Goal: Task Accomplishment & Management: Complete application form

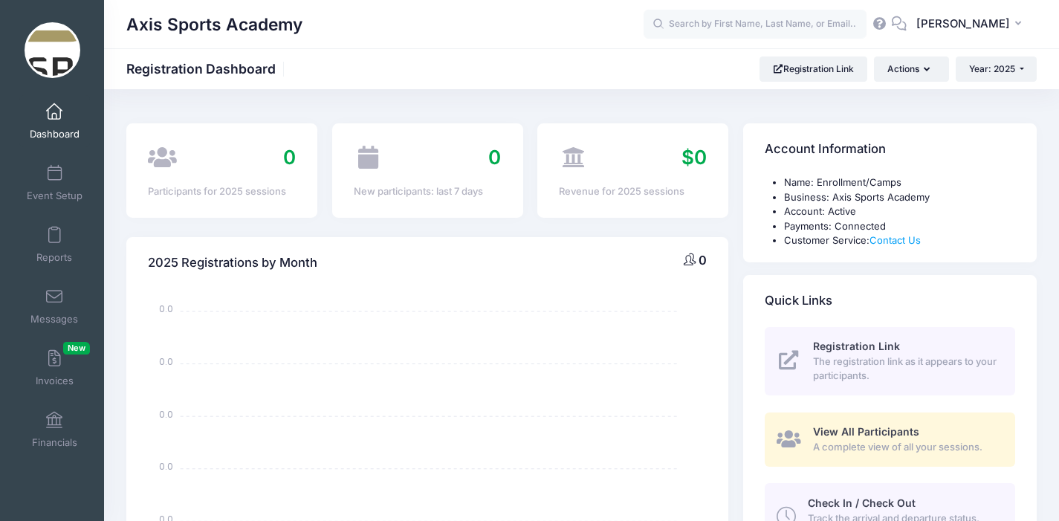
select select
click at [45, 187] on link "Event Setup" at bounding box center [54, 183] width 71 height 52
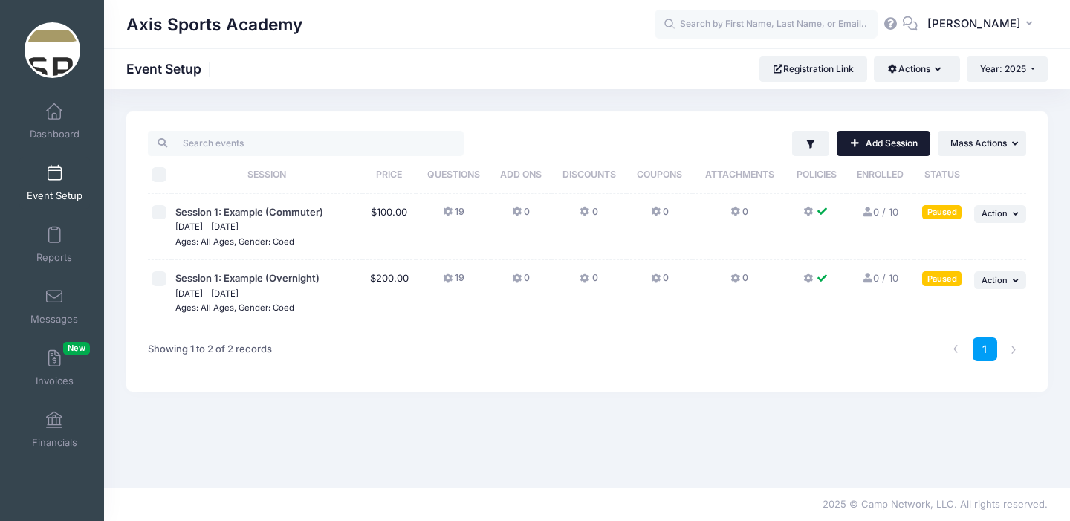
click at [859, 144] on link "Add Session" at bounding box center [884, 143] width 94 height 25
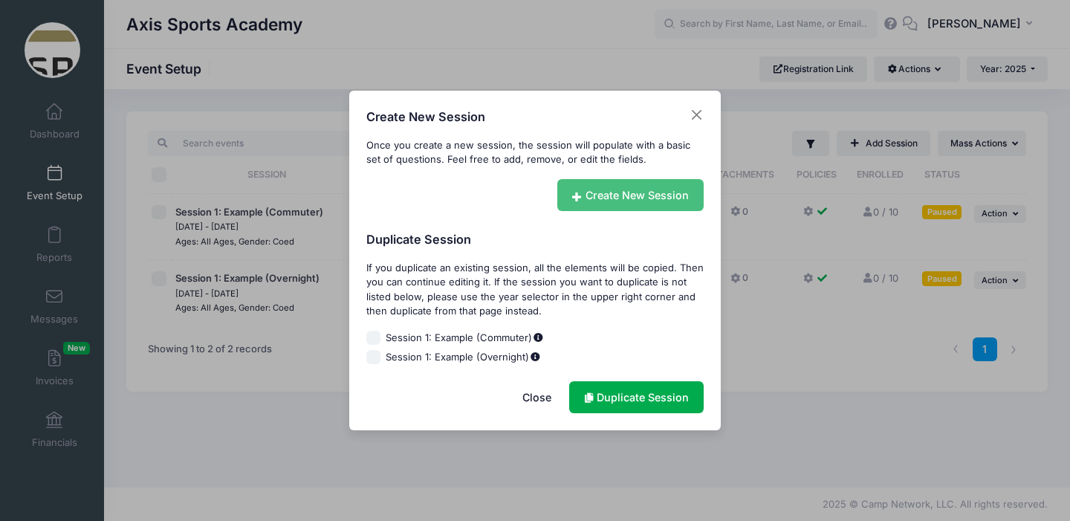
click at [618, 190] on link "Create New Session" at bounding box center [631, 195] width 147 height 32
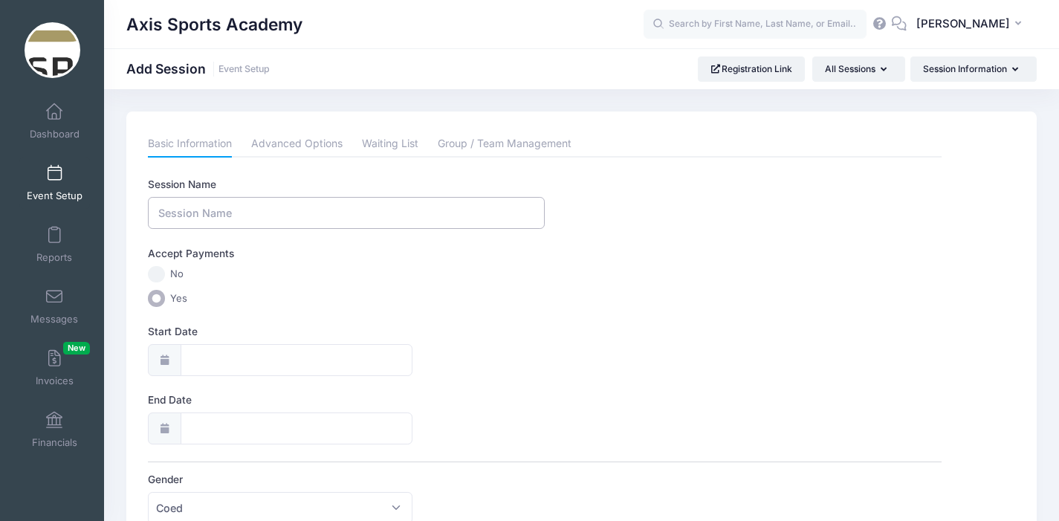
click at [204, 218] on input "Session Name" at bounding box center [346, 213] width 397 height 32
type input "Basketball Camp Session 1"
click at [158, 302] on input "Yes" at bounding box center [156, 298] width 17 height 17
click at [165, 362] on icon at bounding box center [164, 360] width 12 height 10
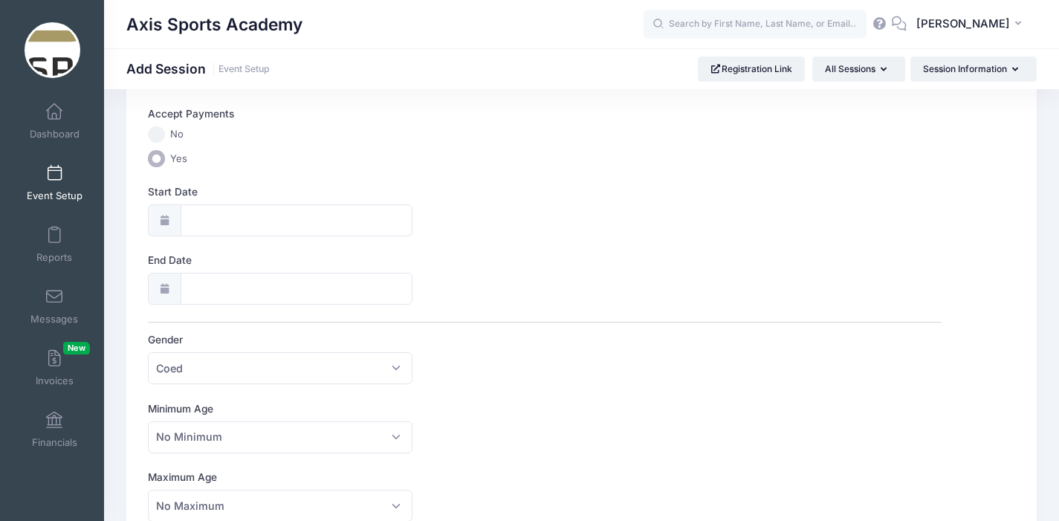
scroll to position [128, 0]
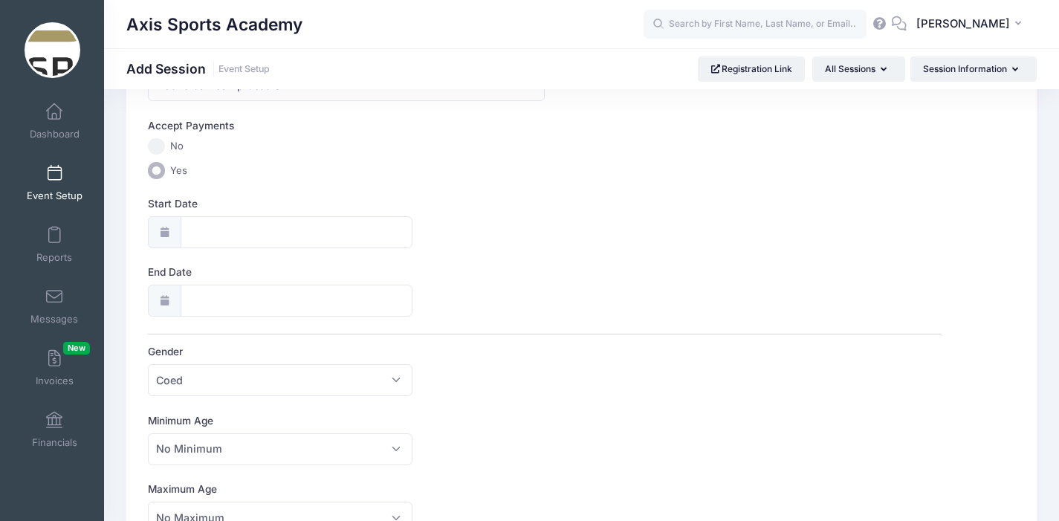
click at [167, 236] on icon at bounding box center [164, 232] width 12 height 10
click at [221, 234] on input "Start Date" at bounding box center [297, 232] width 233 height 32
click at [366, 275] on icon at bounding box center [367, 272] width 10 height 10
click at [366, 274] on icon at bounding box center [367, 272] width 10 height 10
click at [366, 270] on icon at bounding box center [367, 272] width 10 height 10
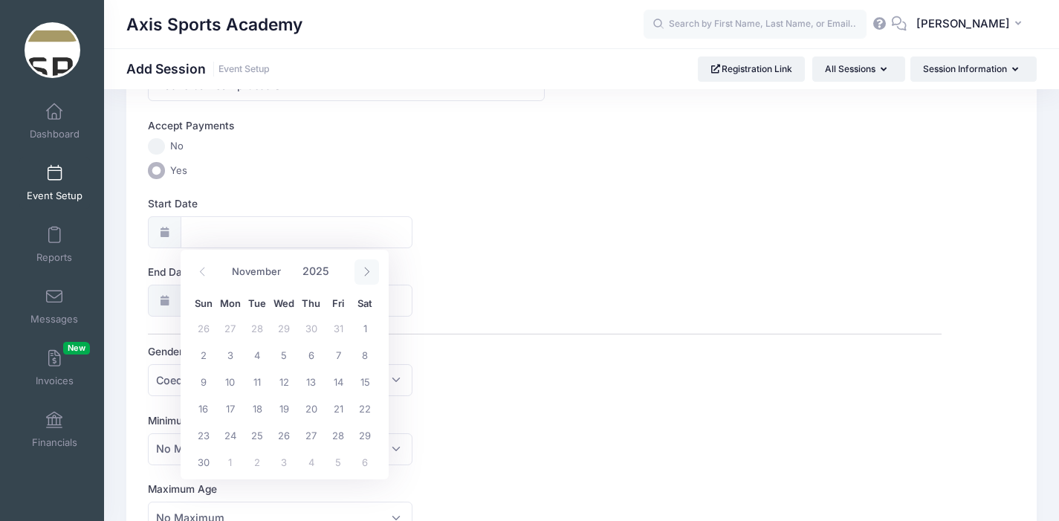
select select "11"
click at [202, 407] on span "21" at bounding box center [203, 408] width 27 height 27
type input "[DATE]"
select select "11"
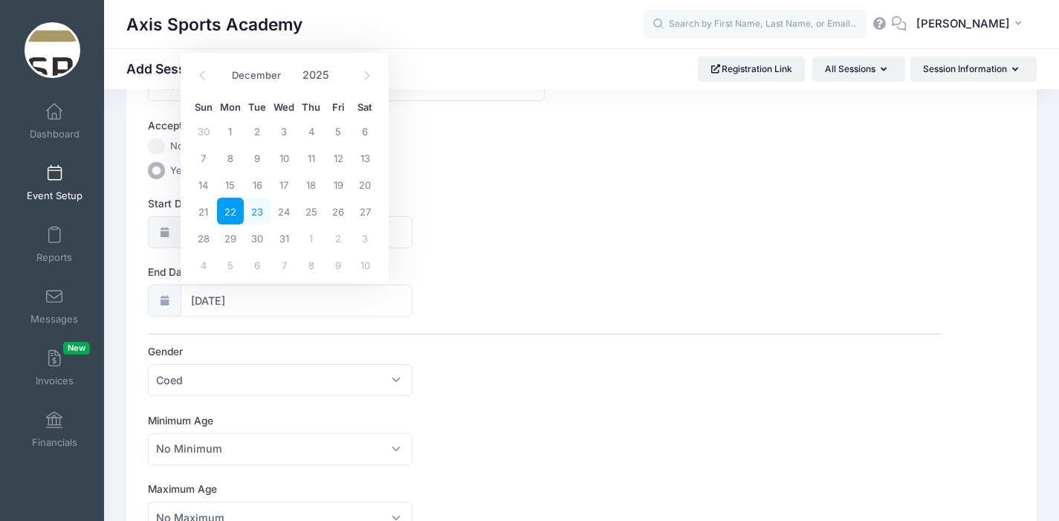
click at [257, 213] on span "23" at bounding box center [257, 211] width 27 height 27
type input "[DATE]"
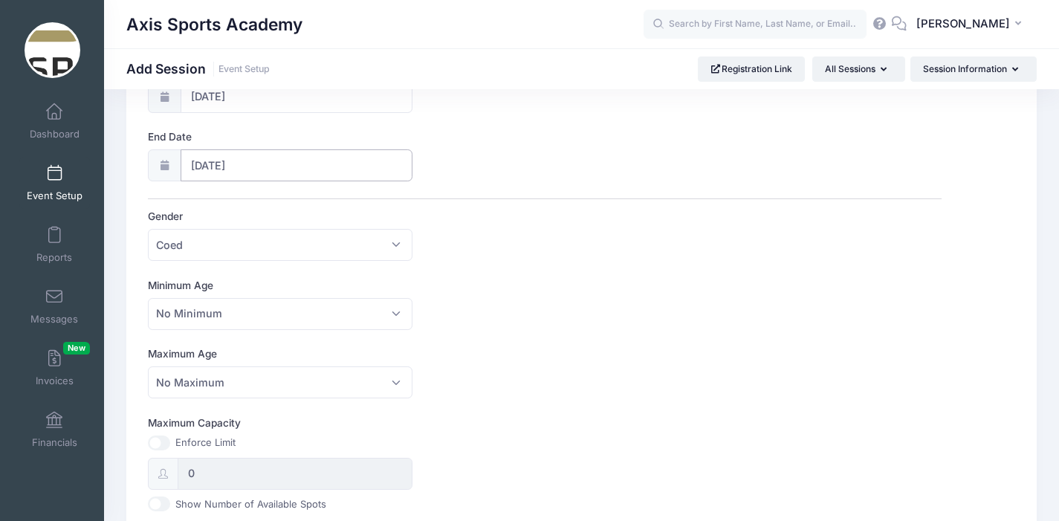
scroll to position [262, 0]
click at [284, 320] on span "No Minimum" at bounding box center [280, 316] width 265 height 32
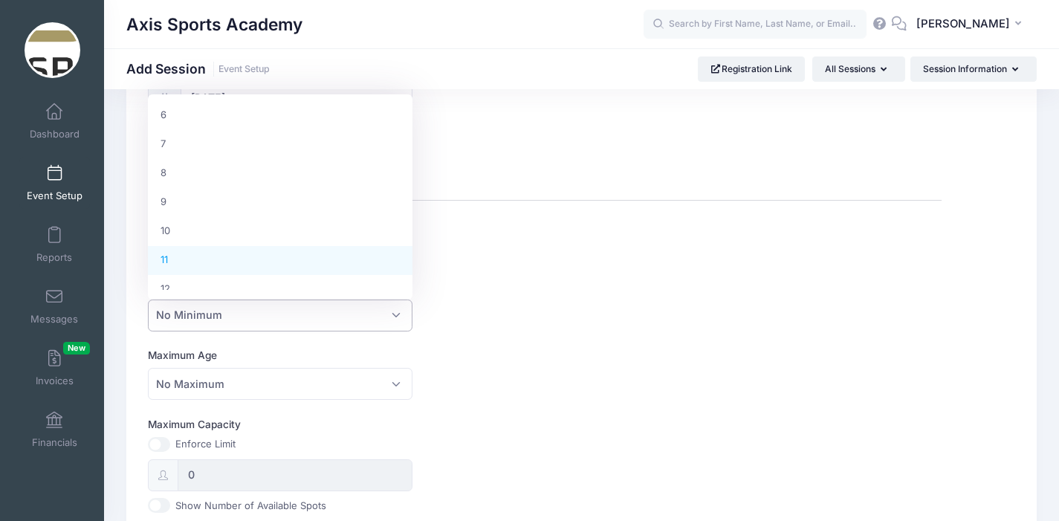
scroll to position [180, 0]
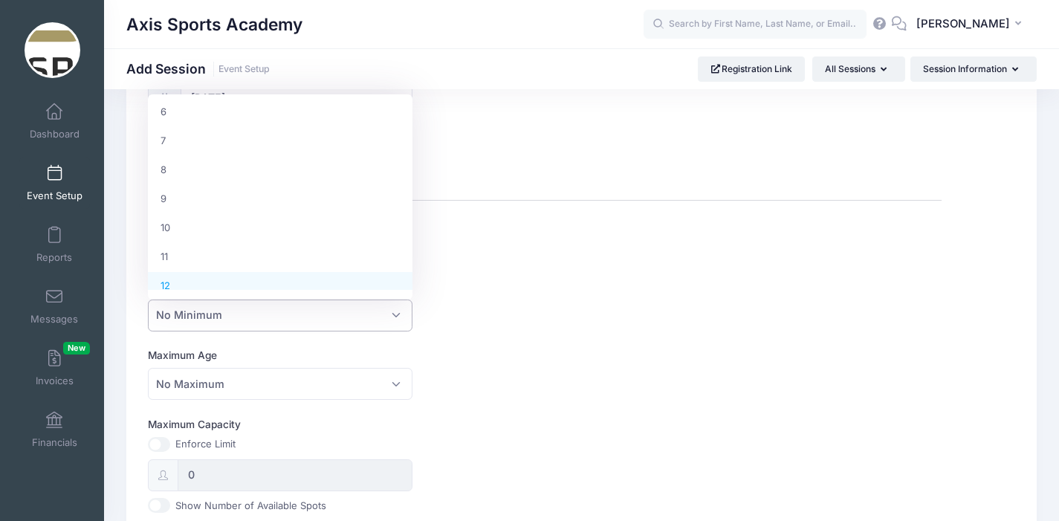
select select "12"
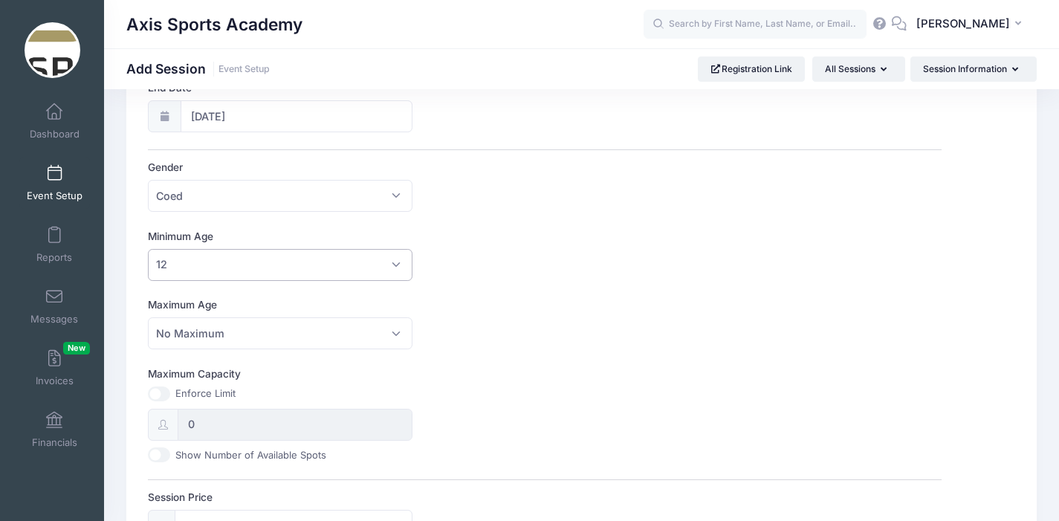
scroll to position [329, 0]
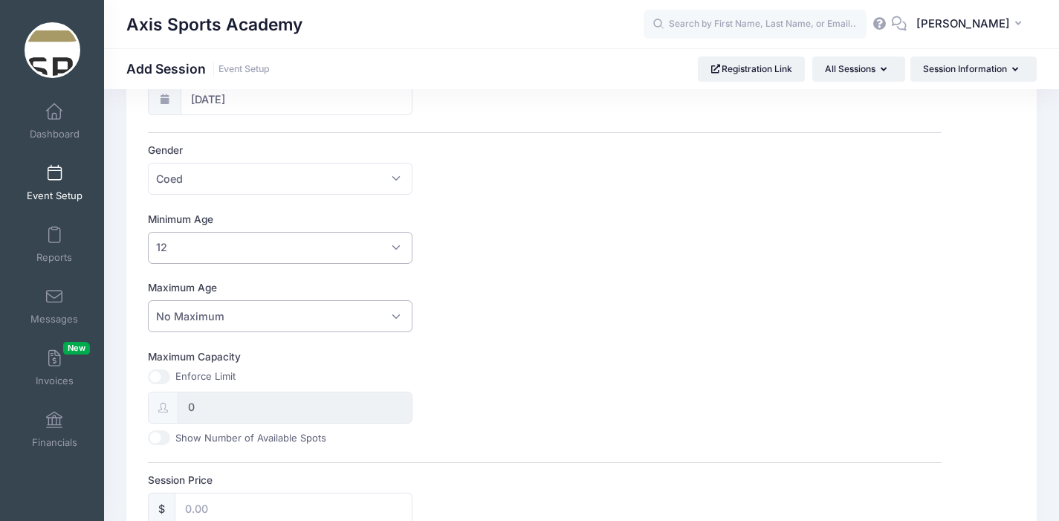
click at [282, 314] on span "No Maximum" at bounding box center [280, 316] width 265 height 32
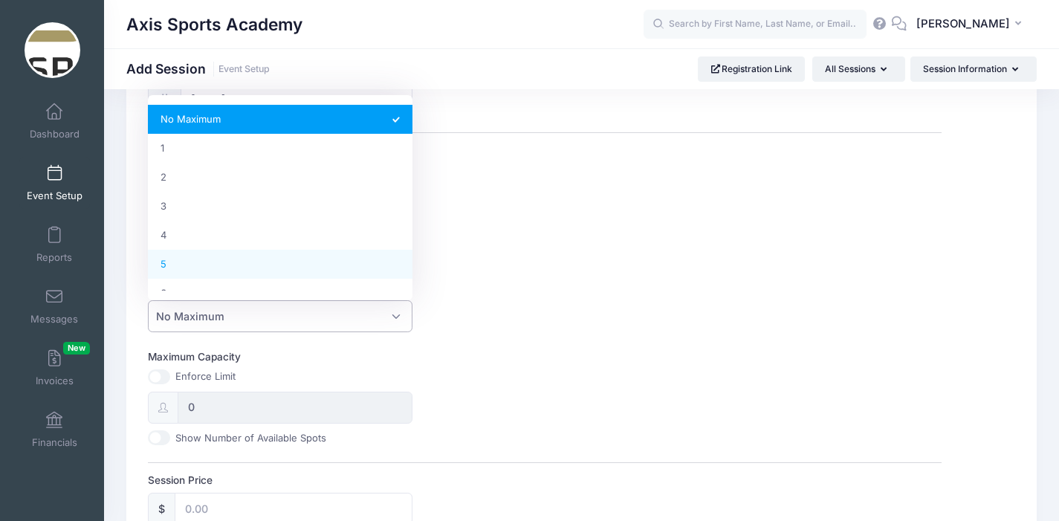
scroll to position [485, 0]
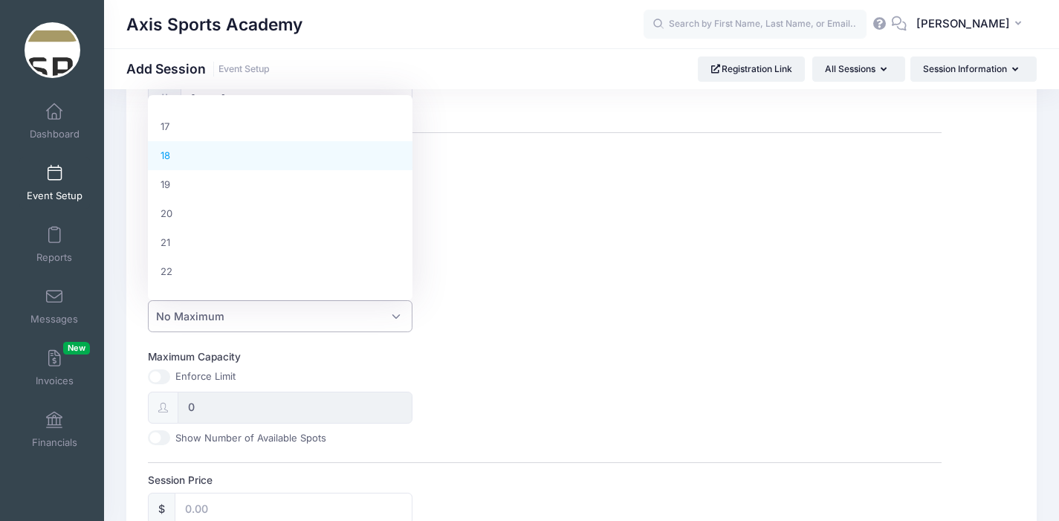
select select "18"
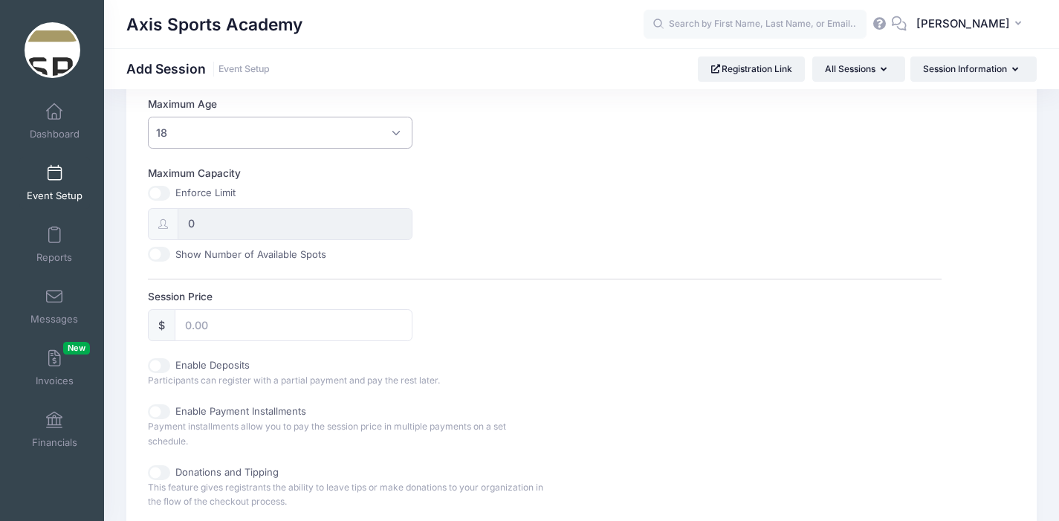
scroll to position [529, 0]
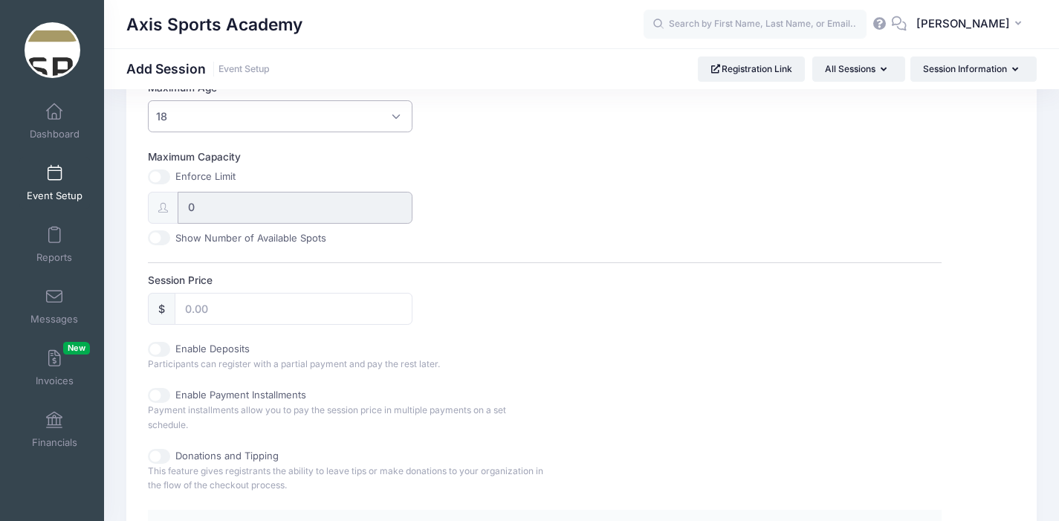
click at [208, 208] on input "0" at bounding box center [295, 208] width 235 height 32
click at [196, 207] on input "0" at bounding box center [295, 208] width 235 height 32
drag, startPoint x: 201, startPoint y: 207, endPoint x: 177, endPoint y: 204, distance: 23.9
click at [177, 204] on div "0" at bounding box center [280, 208] width 265 height 32
click at [222, 224] on div "Enforce Limit 0 Show Number of Available Spots" at bounding box center [280, 207] width 265 height 76
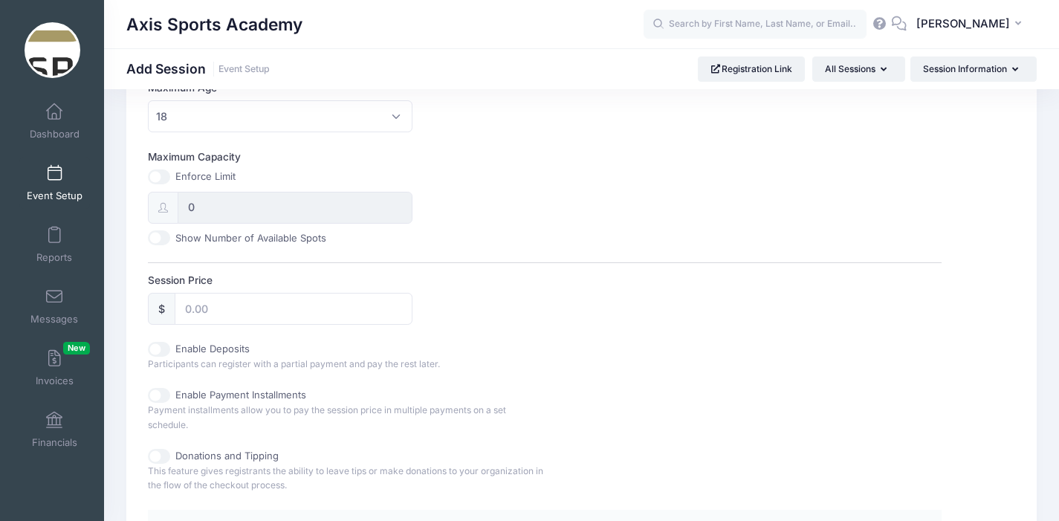
click at [161, 181] on input "Maximum Capacity" at bounding box center [159, 176] width 22 height 15
checkbox input "true"
drag, startPoint x: 200, startPoint y: 212, endPoint x: 181, endPoint y: 207, distance: 19.1
click at [181, 207] on input "0" at bounding box center [295, 208] width 235 height 32
type input "30"
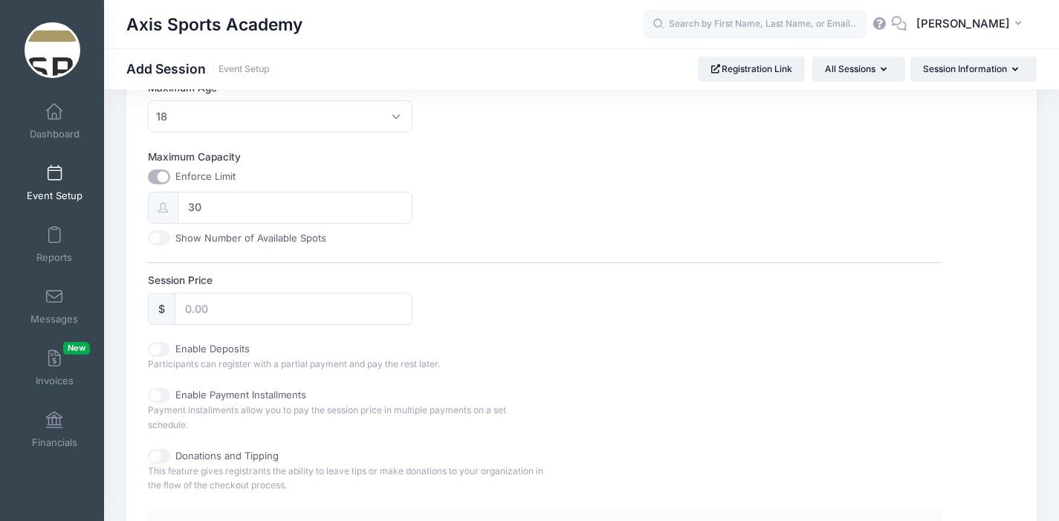
click at [491, 221] on div "Maximum Capacity Enforce Limit 30 Show Number of Available Spots" at bounding box center [545, 197] width 794 height 96
click at [226, 309] on input "Session Price" at bounding box center [294, 309] width 238 height 32
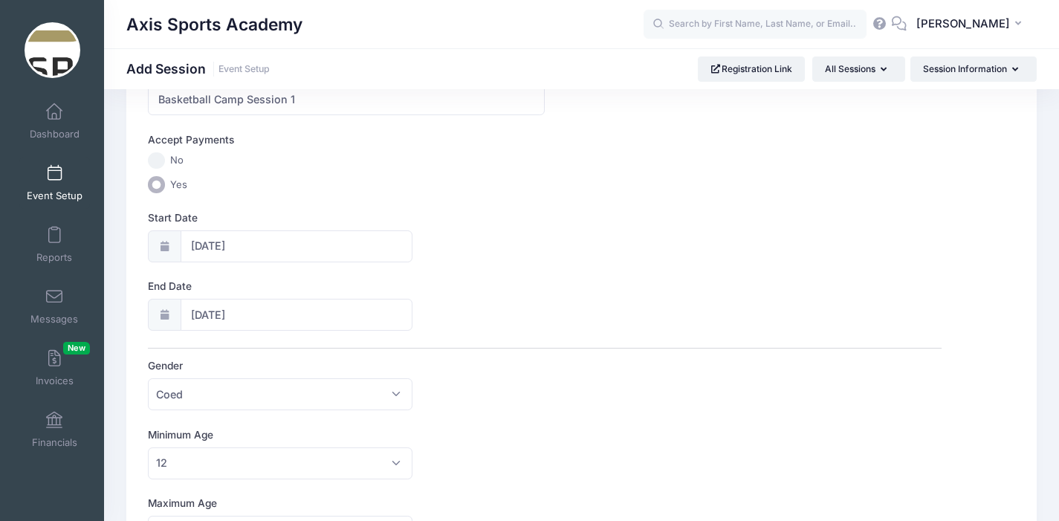
scroll to position [0, 0]
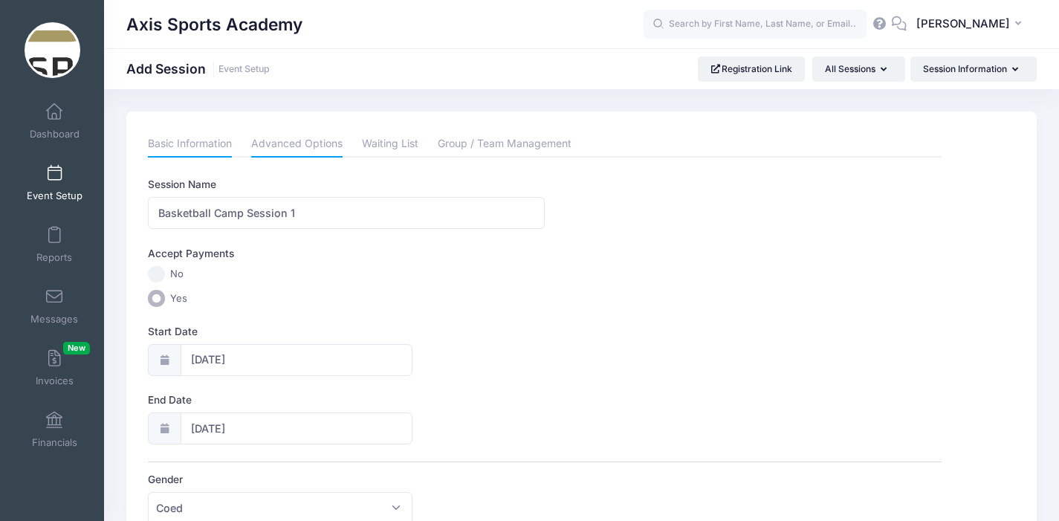
type input "1500"
click at [303, 146] on link "Advanced Options" at bounding box center [296, 144] width 91 height 27
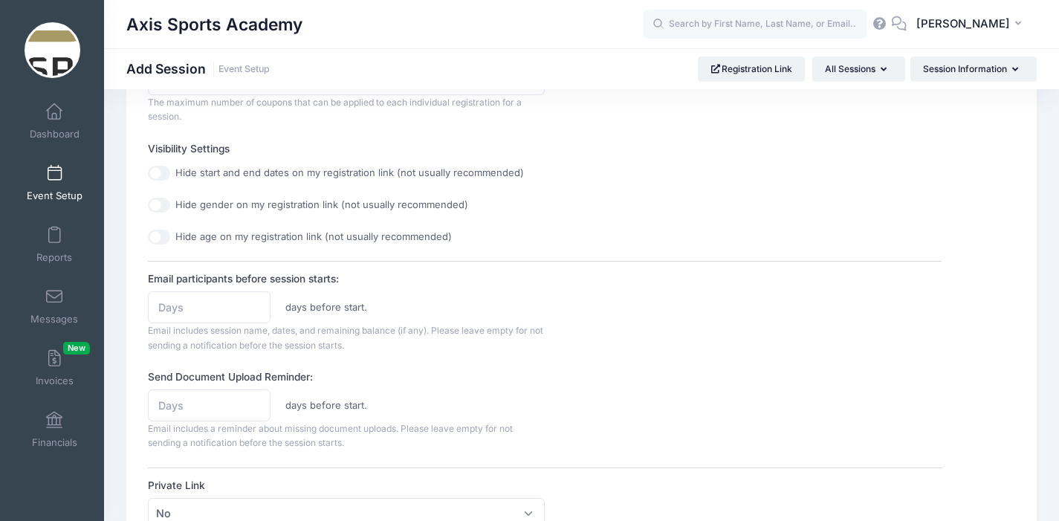
scroll to position [554, 0]
click at [173, 301] on input "Email participants before session starts:" at bounding box center [209, 304] width 123 height 32
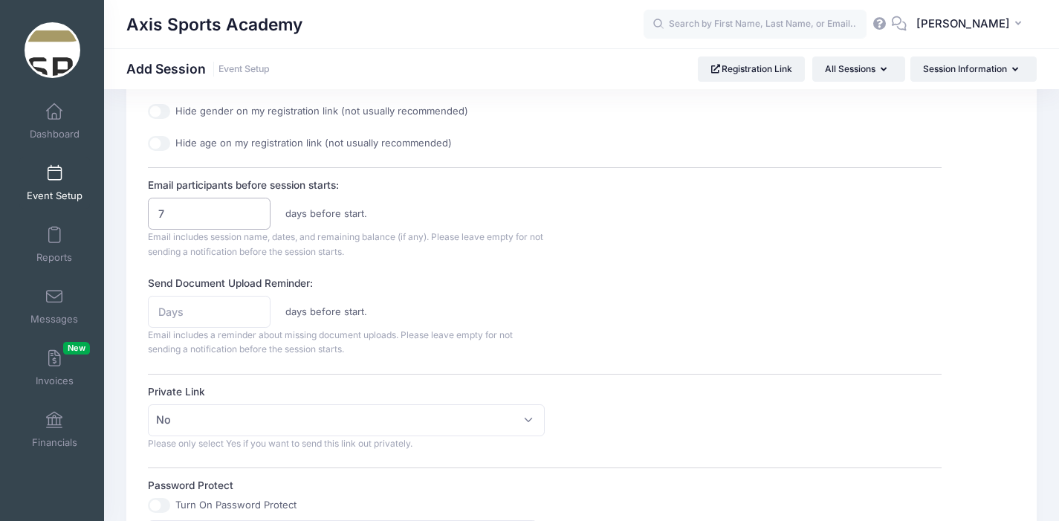
scroll to position [658, 0]
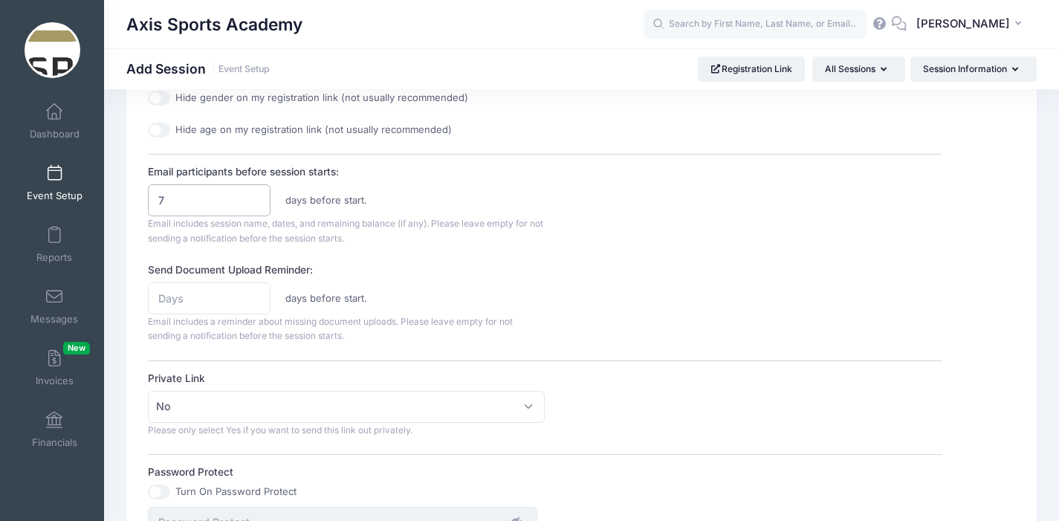
type input "7"
click at [183, 301] on input "Send Document Upload Reminder:" at bounding box center [209, 298] width 123 height 32
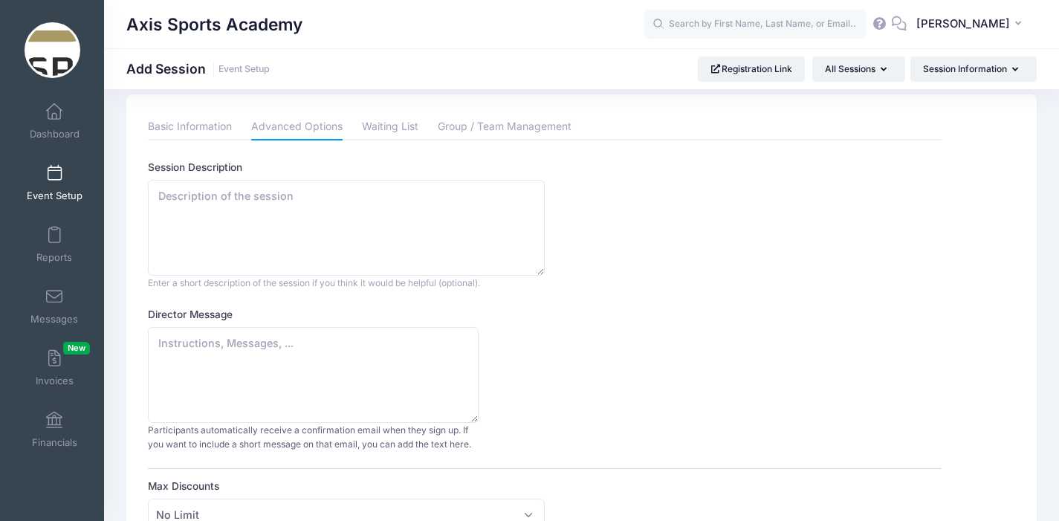
scroll to position [0, 0]
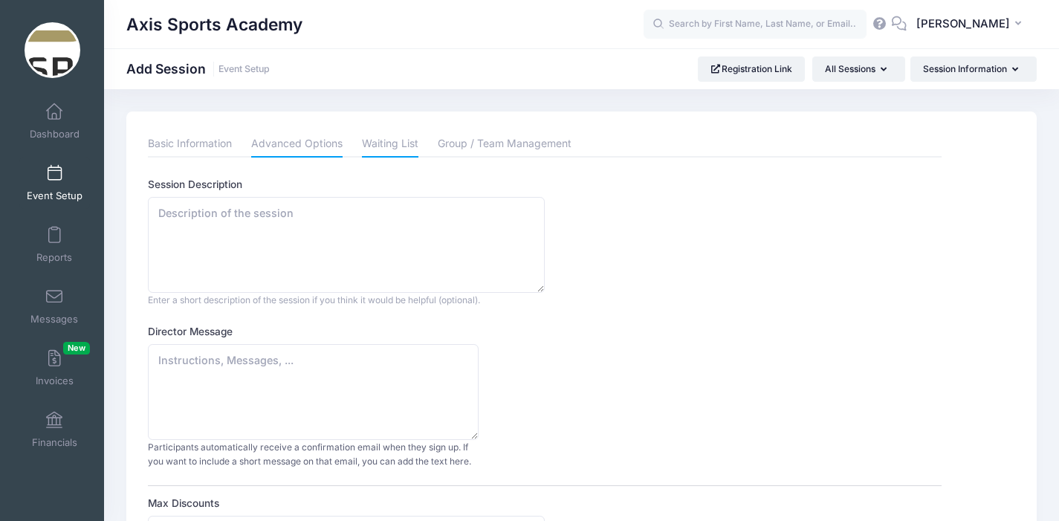
type input "7"
click at [390, 142] on link "Waiting List" at bounding box center [390, 144] width 56 height 27
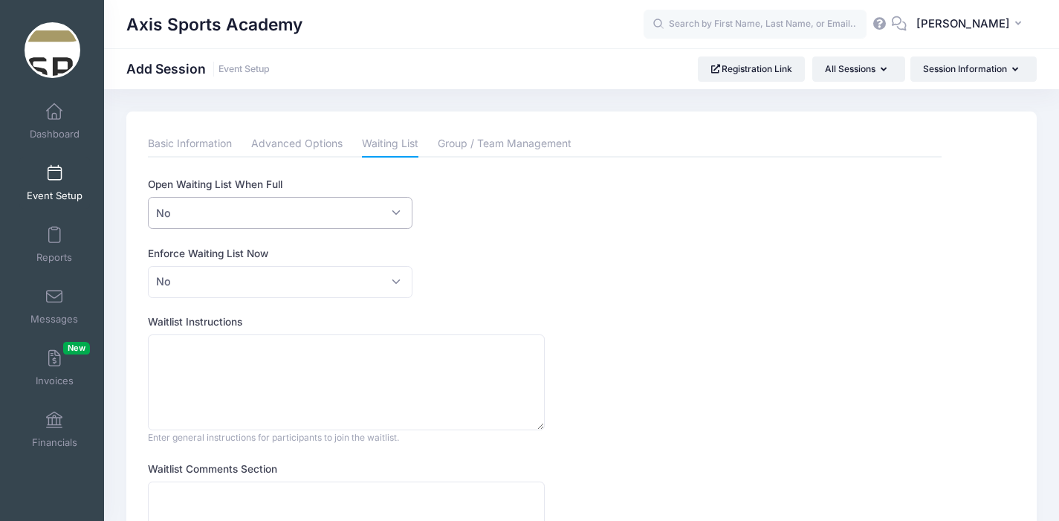
click at [402, 208] on span "No" at bounding box center [280, 213] width 265 height 32
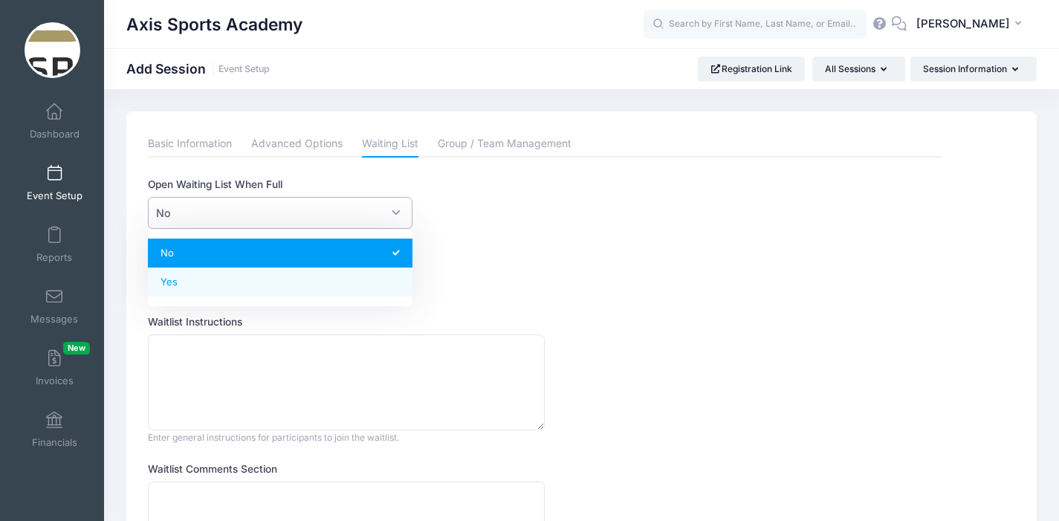
select select "1"
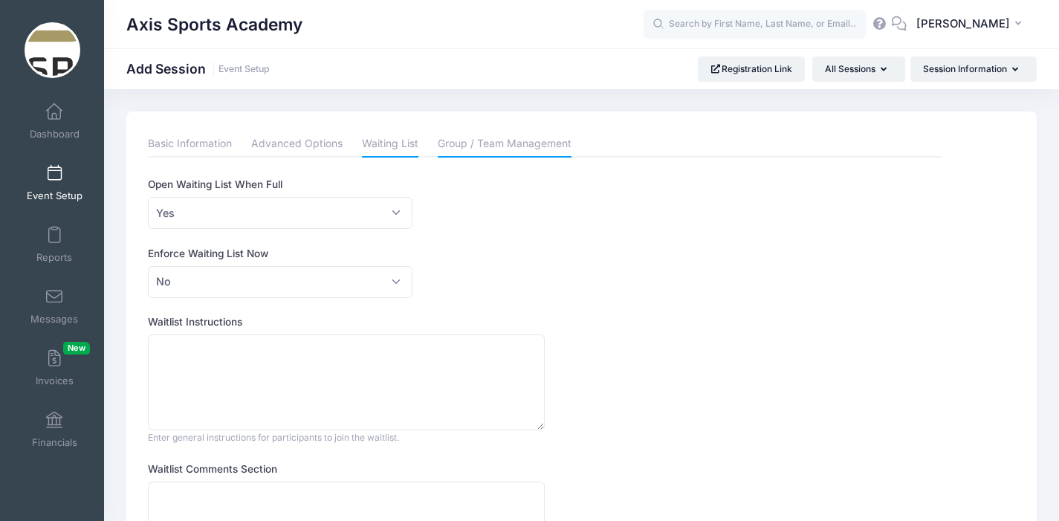
click at [500, 143] on link "Group / Team Management" at bounding box center [505, 144] width 134 height 27
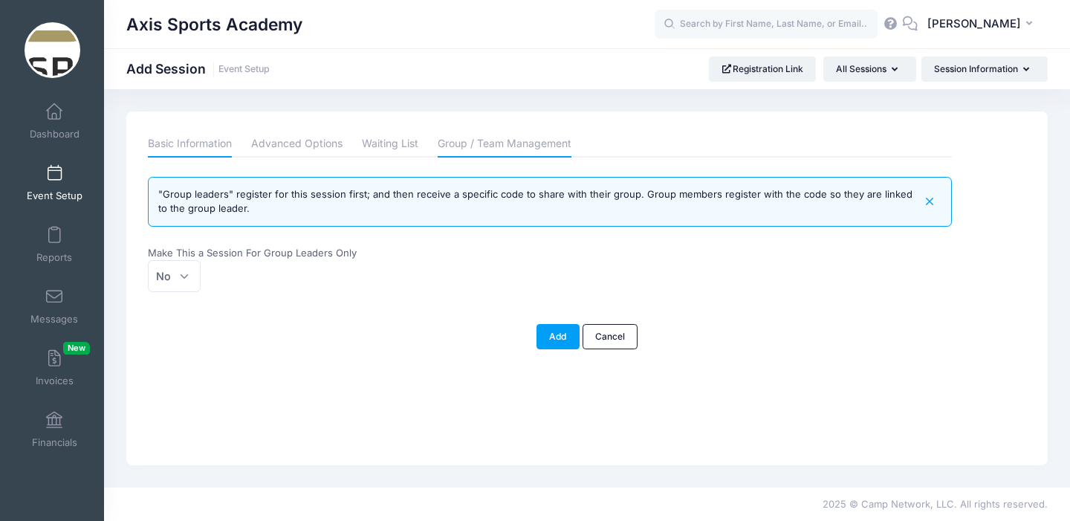
click at [171, 142] on link "Basic Information" at bounding box center [190, 144] width 84 height 27
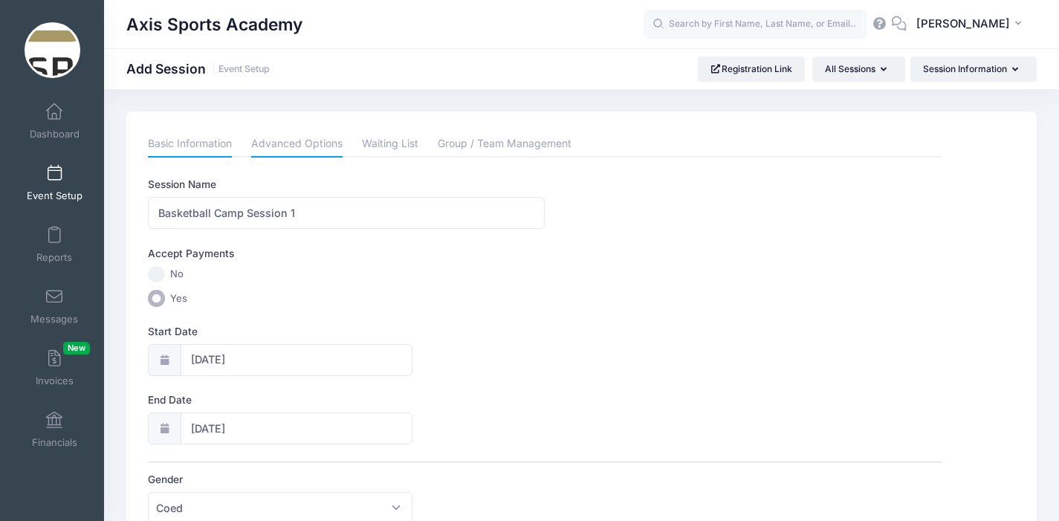
click at [310, 145] on link "Advanced Options" at bounding box center [296, 144] width 91 height 27
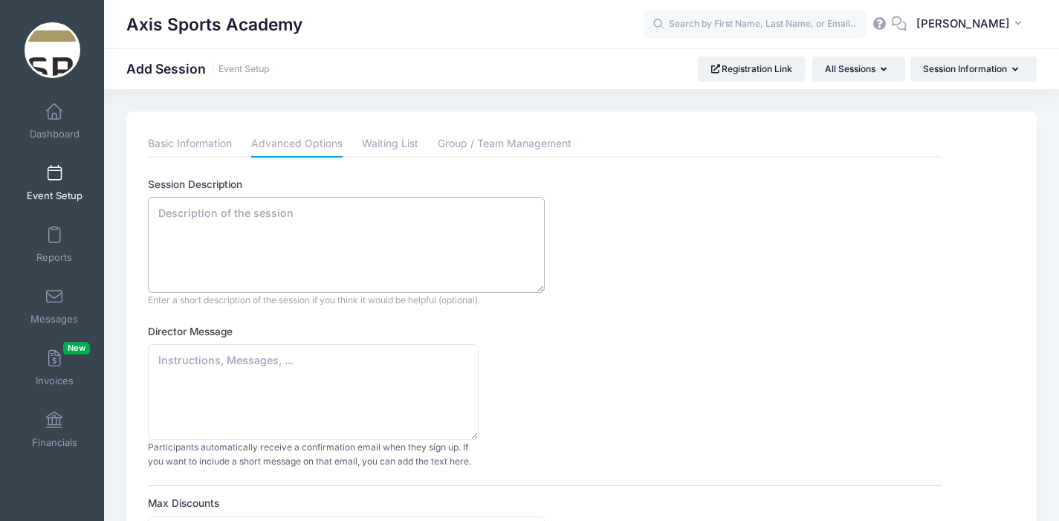
click at [167, 214] on textarea "Session Description" at bounding box center [346, 245] width 397 height 96
click at [196, 143] on link "Basic Information" at bounding box center [190, 144] width 84 height 27
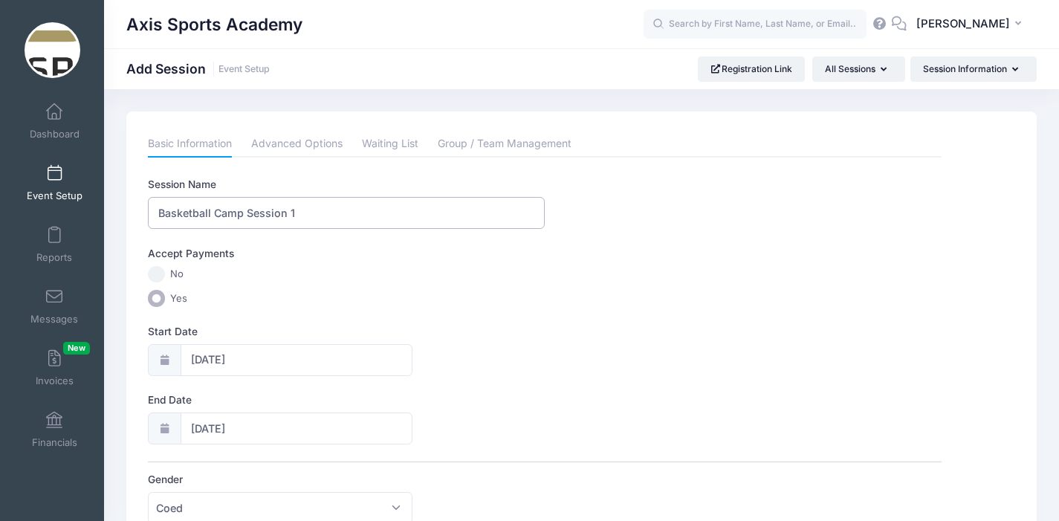
click at [309, 214] on input "Basketball Camp Session 1" at bounding box center [346, 213] width 397 height 32
type input "Basketball Camp Session 1 Residential"
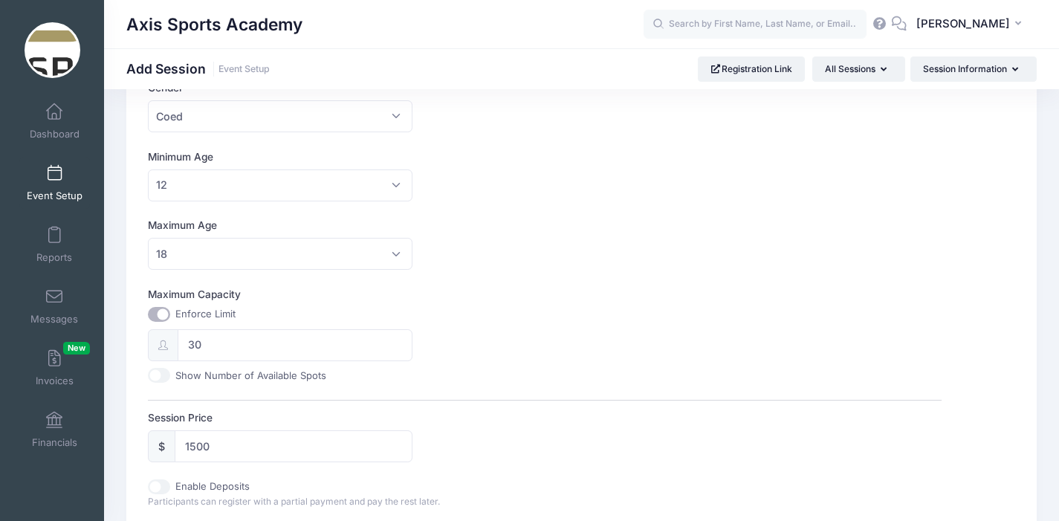
scroll to position [471, 0]
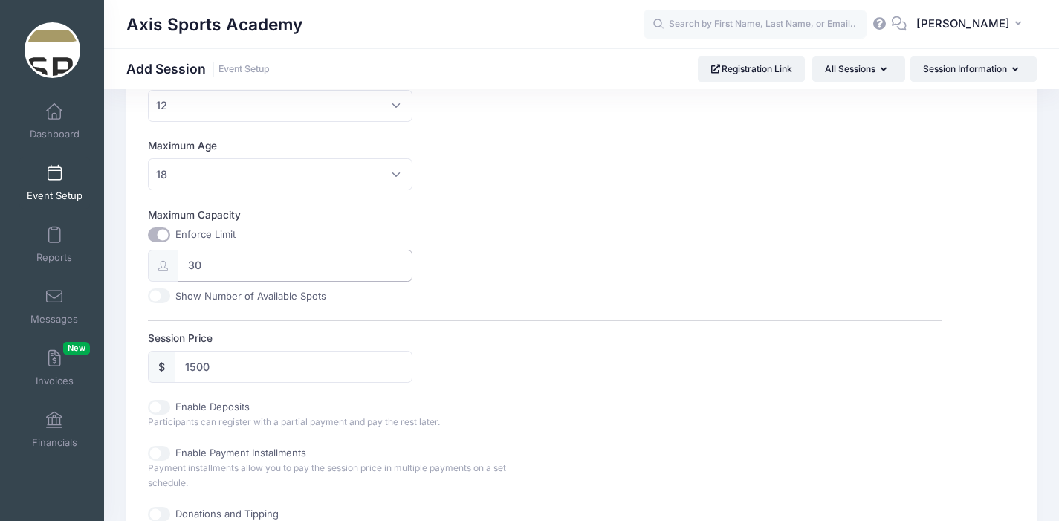
drag, startPoint x: 205, startPoint y: 265, endPoint x: 184, endPoint y: 266, distance: 21.6
click at [184, 266] on input "30" at bounding box center [295, 266] width 235 height 32
type input "5"
type input "30"
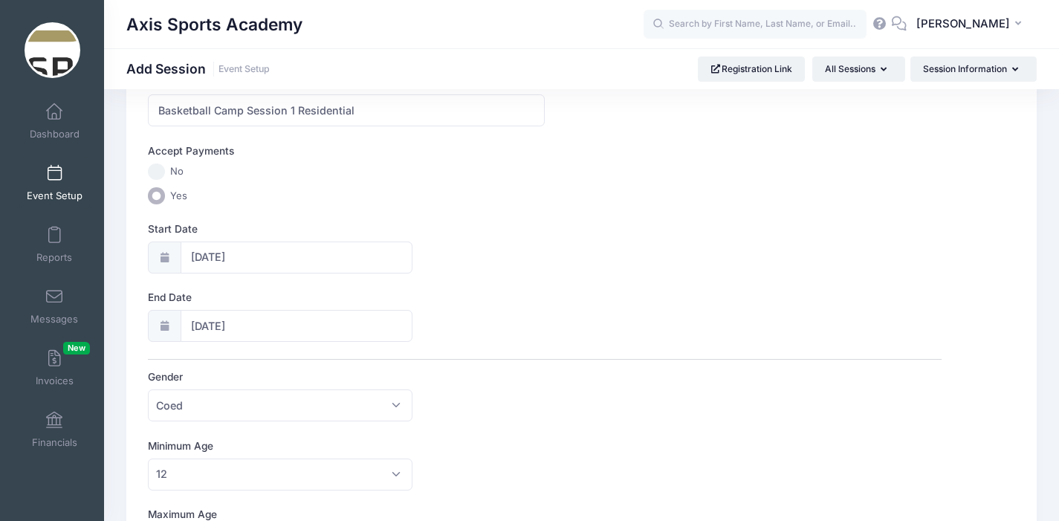
scroll to position [0, 0]
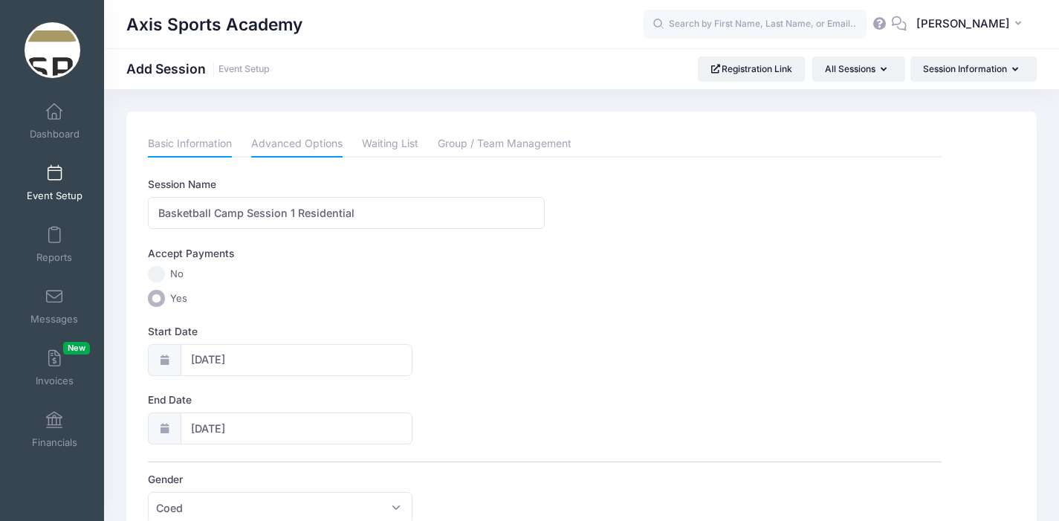
click at [283, 146] on link "Advanced Options" at bounding box center [296, 144] width 91 height 27
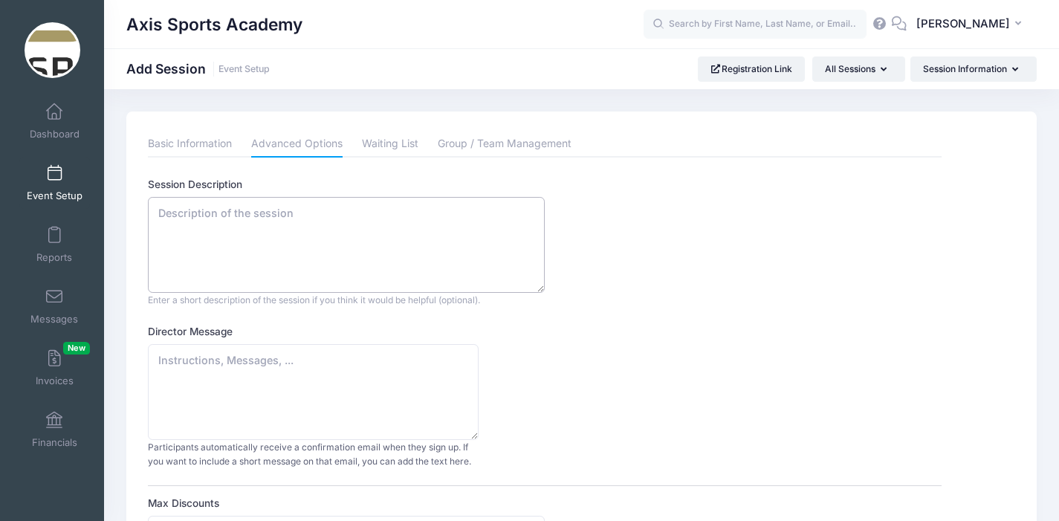
click at [187, 219] on textarea "Session Description" at bounding box center [346, 245] width 397 height 96
